Goal: Information Seeking & Learning: Learn about a topic

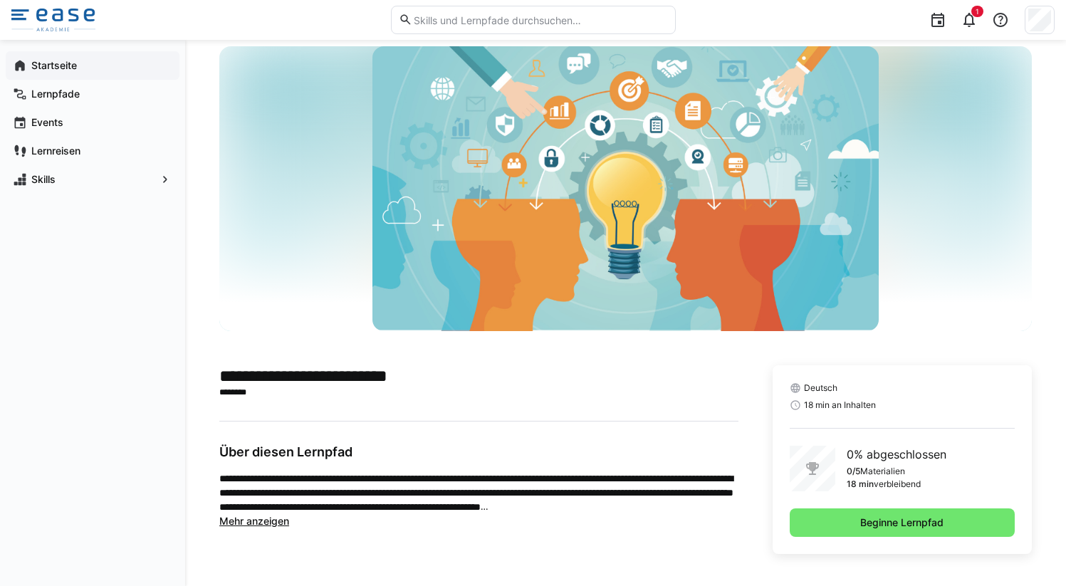
scroll to position [27, 0]
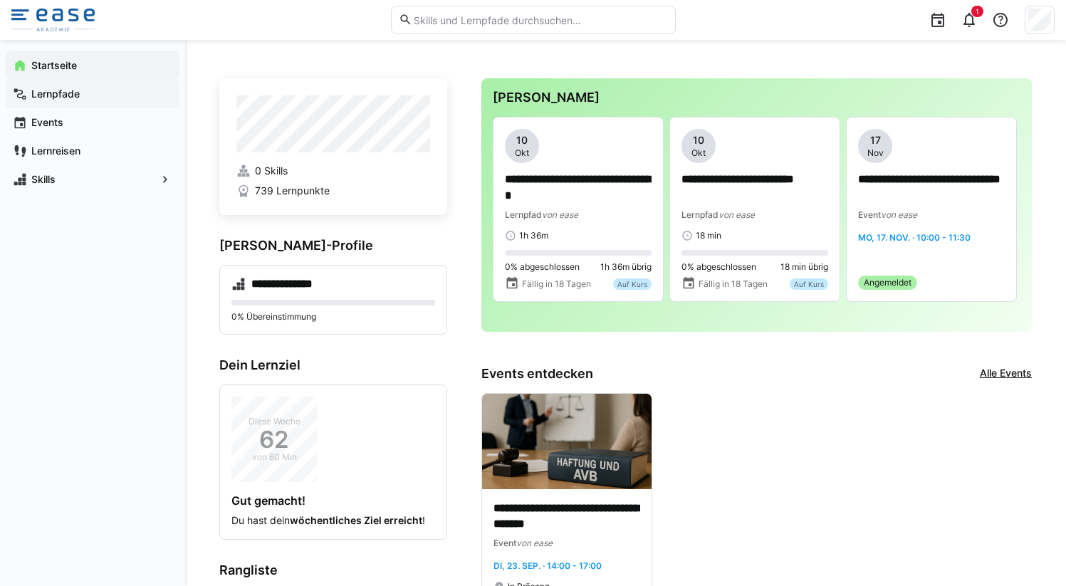
click at [80, 89] on span "Lernpfade" at bounding box center [100, 94] width 143 height 14
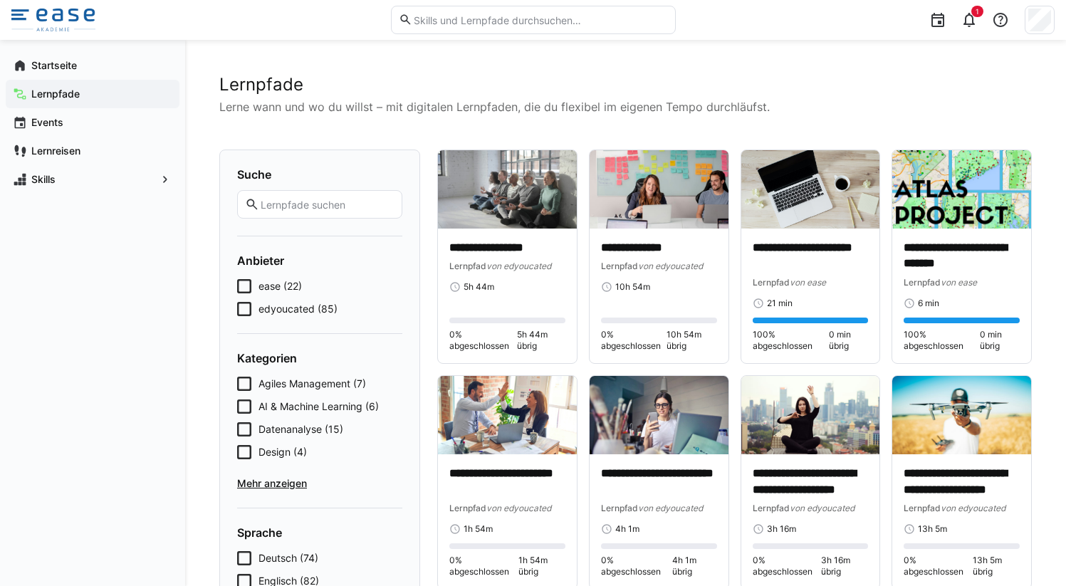
click at [455, 21] on input "text" at bounding box center [539, 20] width 255 height 13
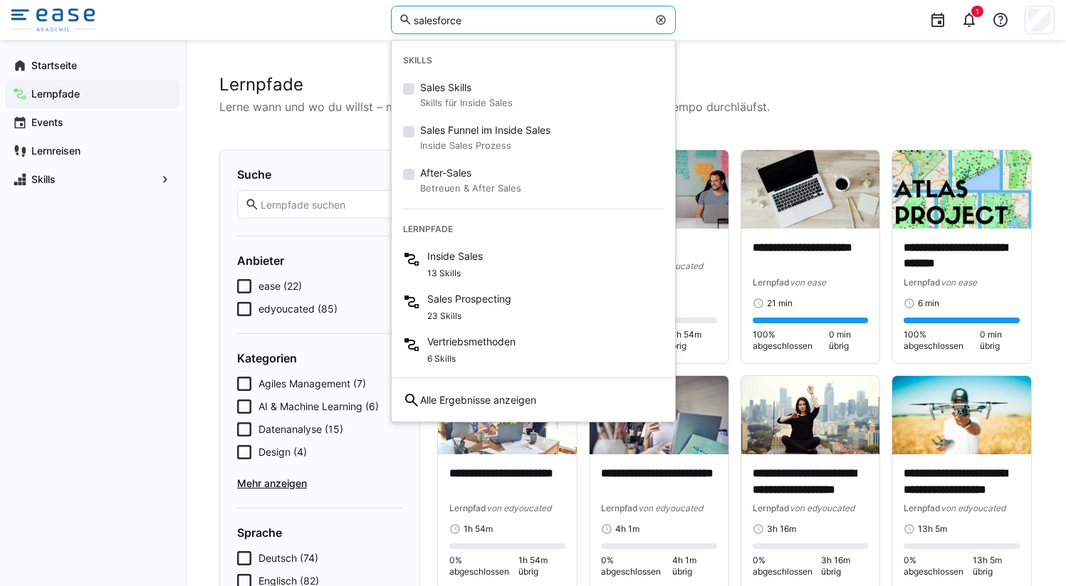
type input "salesforce"
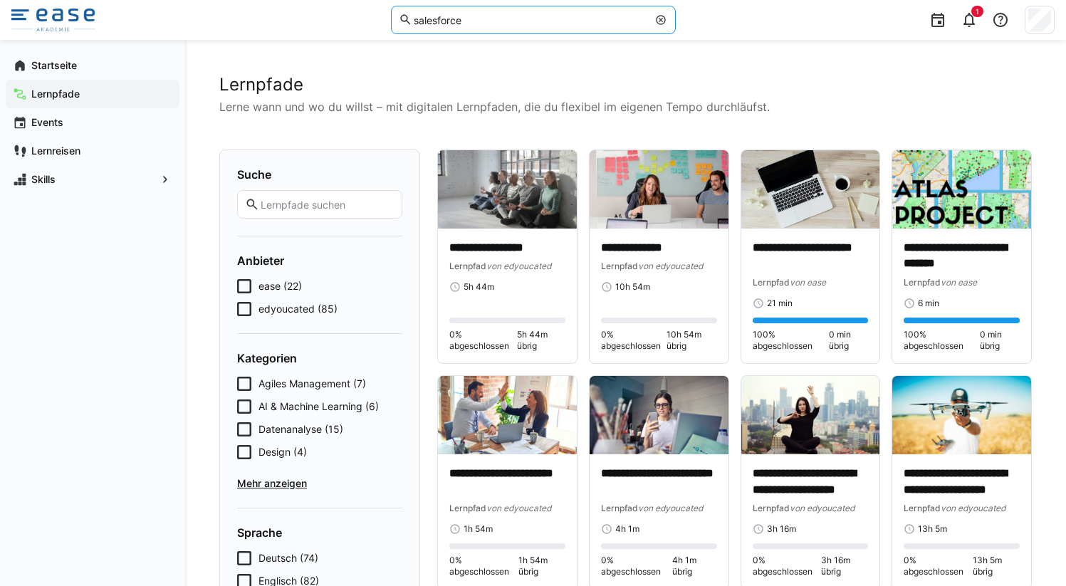
scroll to position [1061, 0]
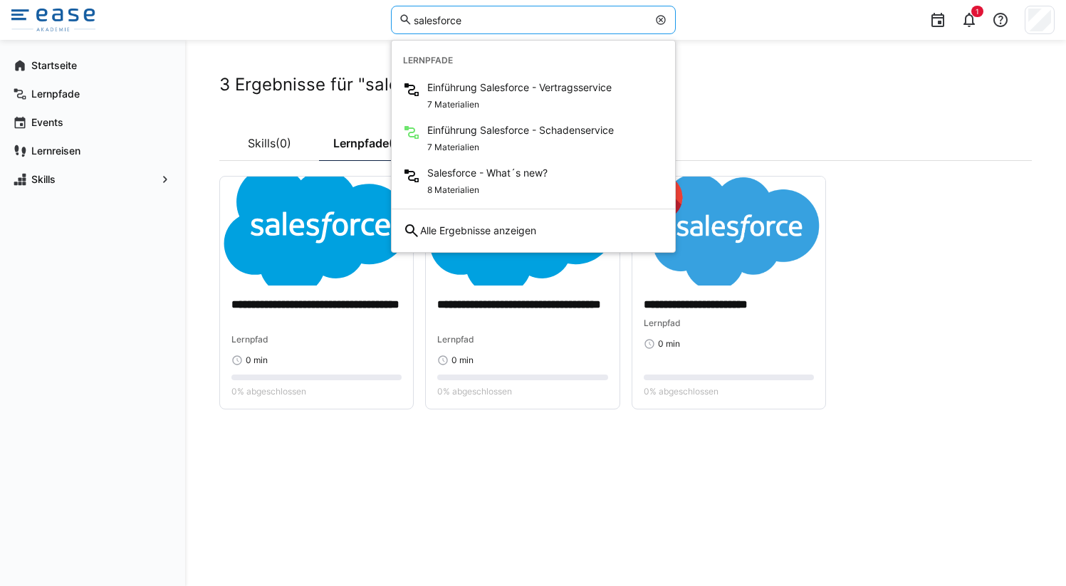
click at [912, 148] on div "Skills (0) Lernpfade (3)" at bounding box center [625, 143] width 813 height 36
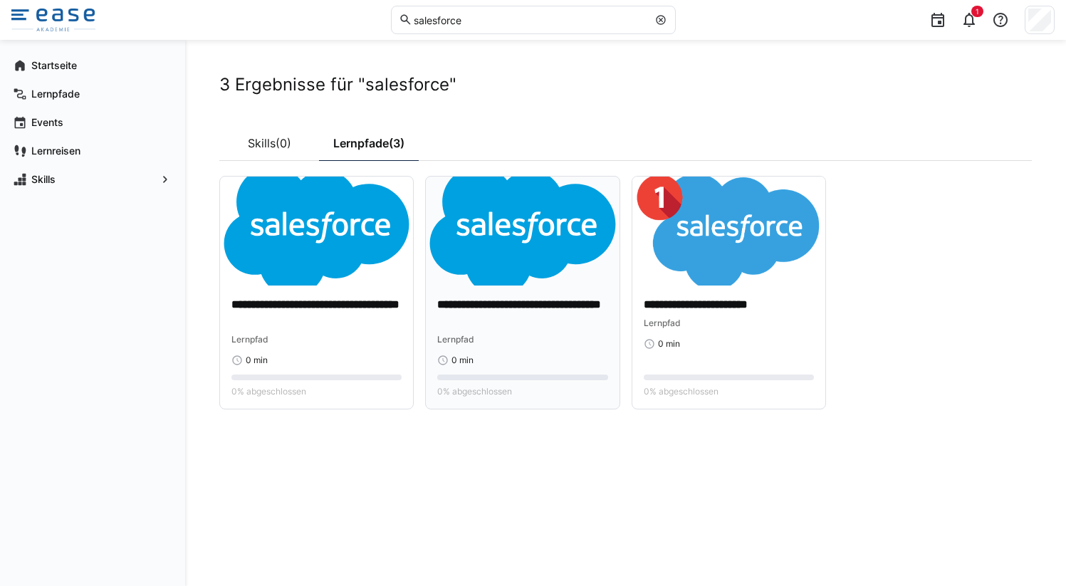
click at [490, 303] on p "**********" at bounding box center [522, 313] width 170 height 33
click at [57, 11] on img at bounding box center [53, 20] width 84 height 23
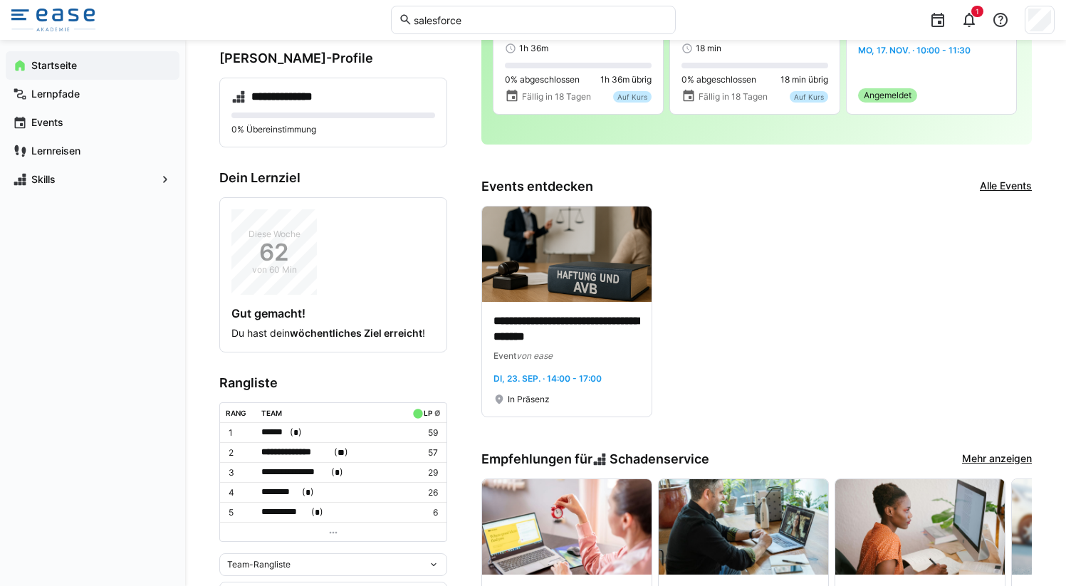
scroll to position [180, 0]
